Goal: Navigation & Orientation: Find specific page/section

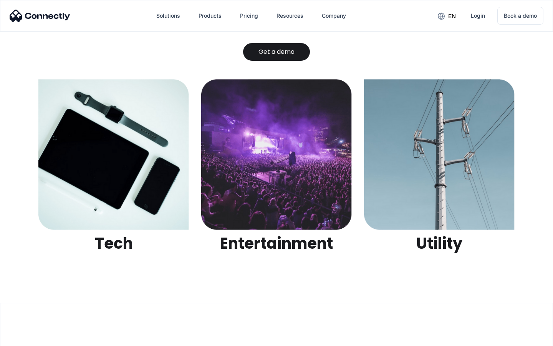
scroll to position [2422, 0]
